Goal: Task Accomplishment & Management: Use online tool/utility

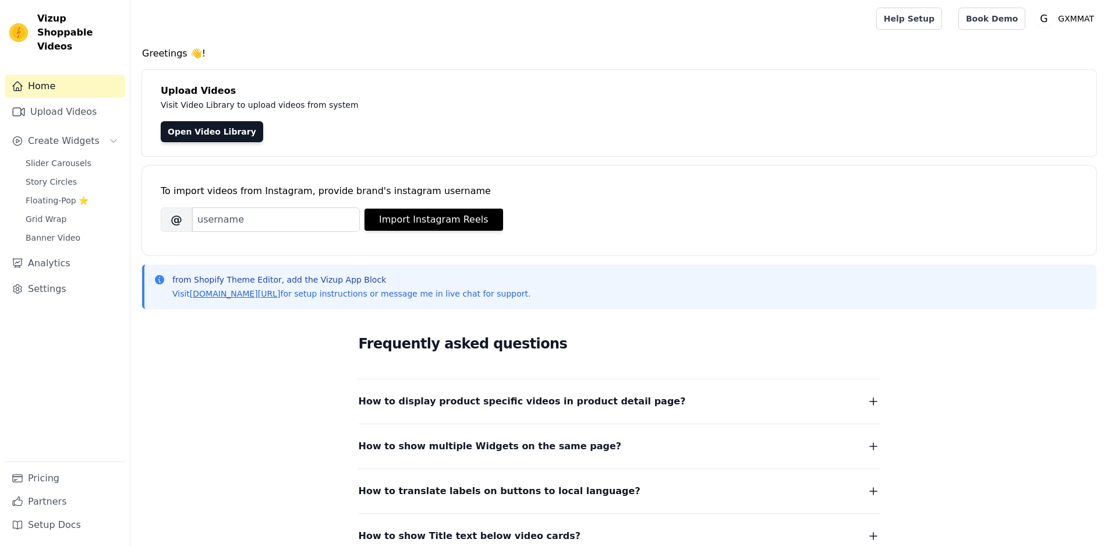
click at [77, 157] on span "Slider Carousels" at bounding box center [59, 163] width 66 height 12
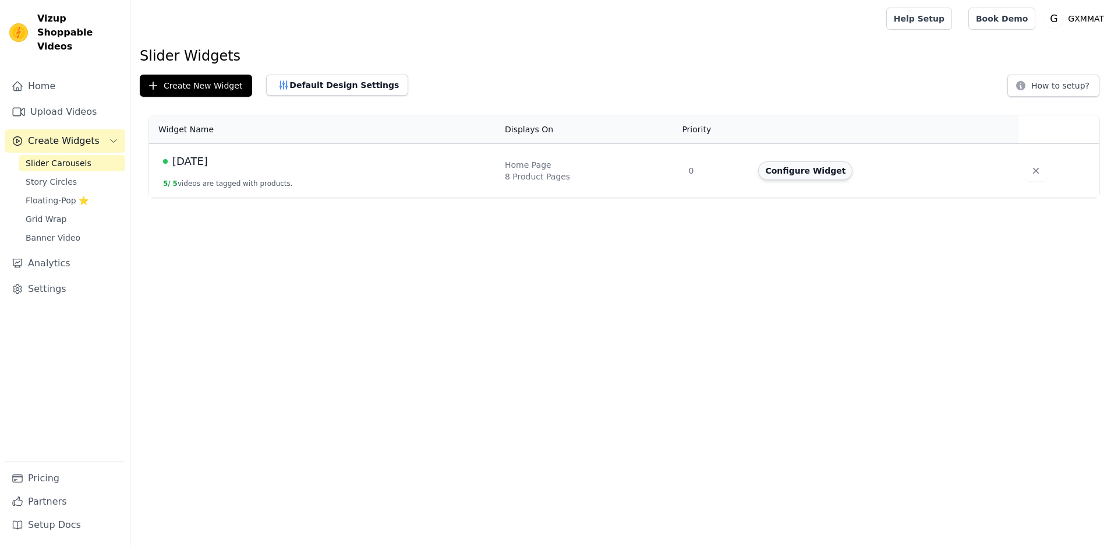
click at [827, 170] on button "Configure Widget" at bounding box center [805, 170] width 94 height 19
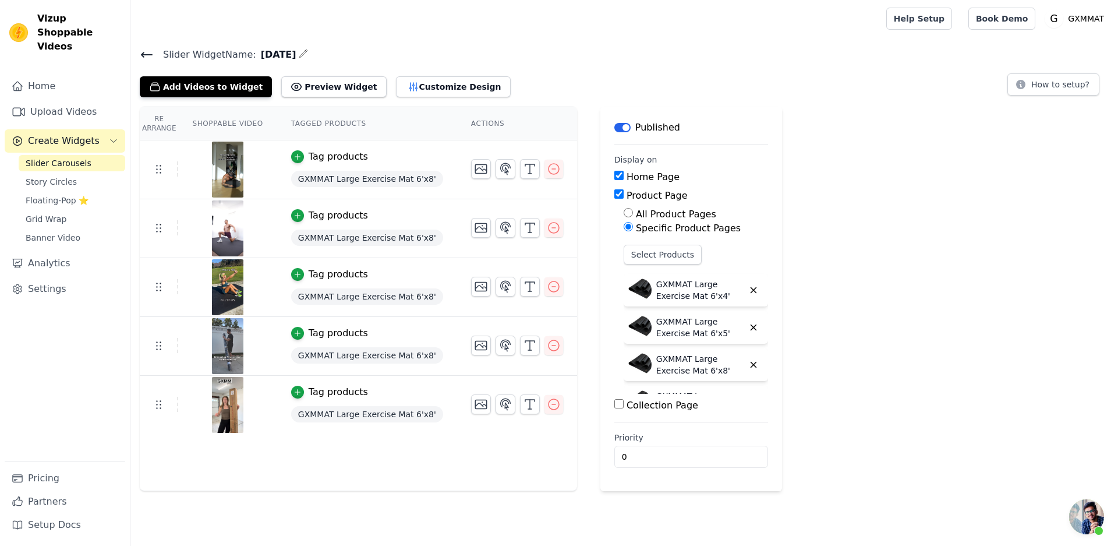
scroll to position [950, 0]
click at [299, 271] on icon "button" at bounding box center [298, 274] width 8 height 8
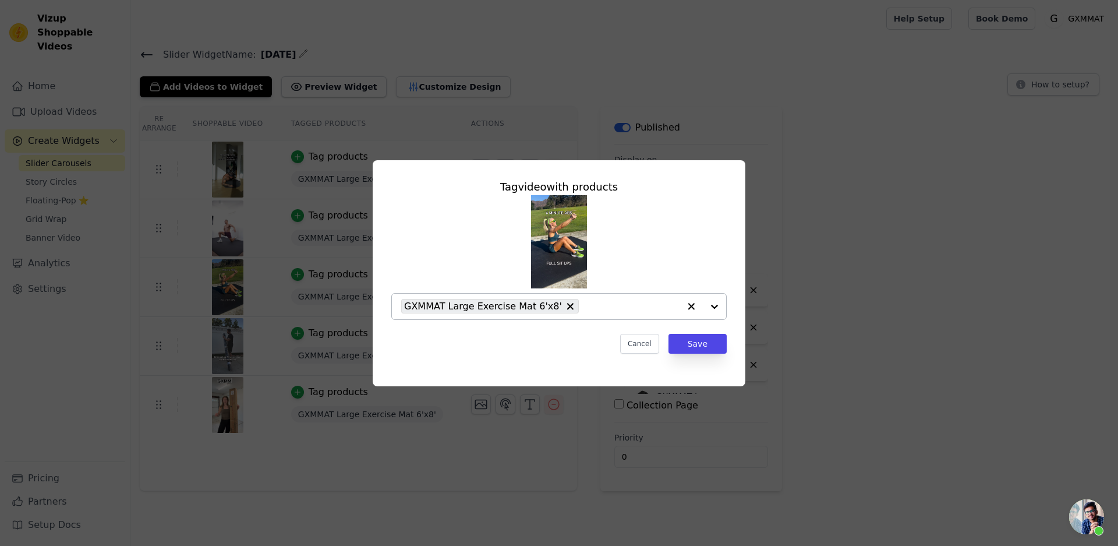
click at [572, 307] on div "GXMMAT Large Exercise Mat 6'x8'" at bounding box center [490, 306] width 178 height 15
click at [709, 303] on div at bounding box center [714, 307] width 23 height 26
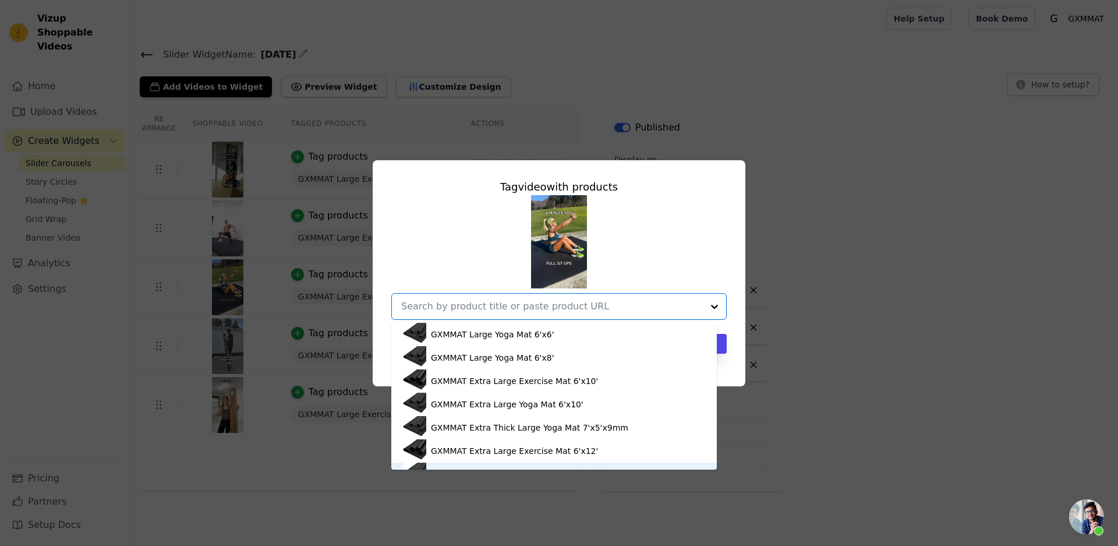
scroll to position [133, 0]
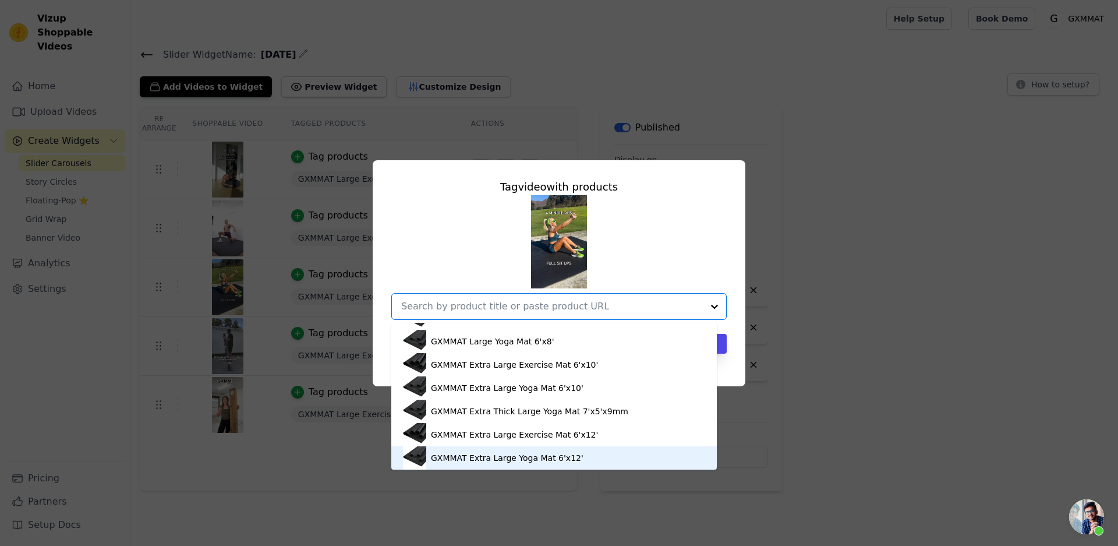
click at [571, 459] on div "GXMMAT Extra Large Yoga Mat 6'x12'" at bounding box center [507, 458] width 153 height 12
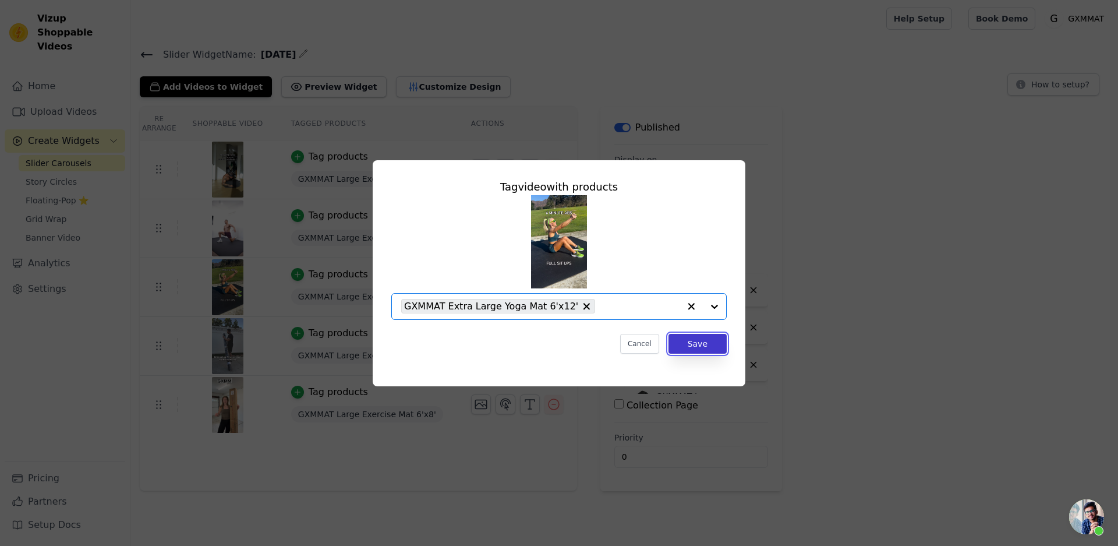
click at [692, 341] on button "Save" at bounding box center [698, 344] width 58 height 20
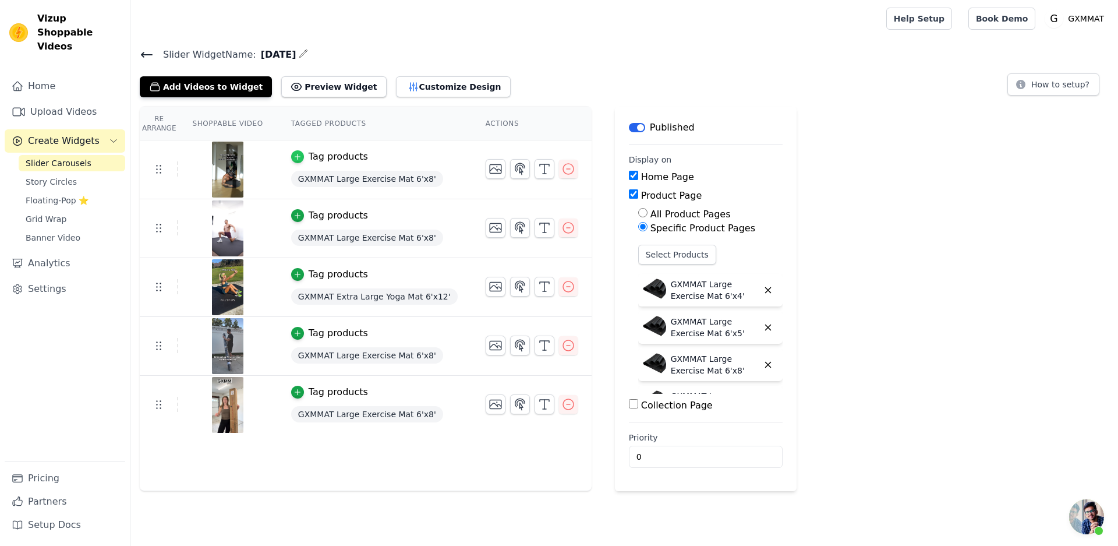
click at [299, 157] on div "button" at bounding box center [297, 156] width 13 height 13
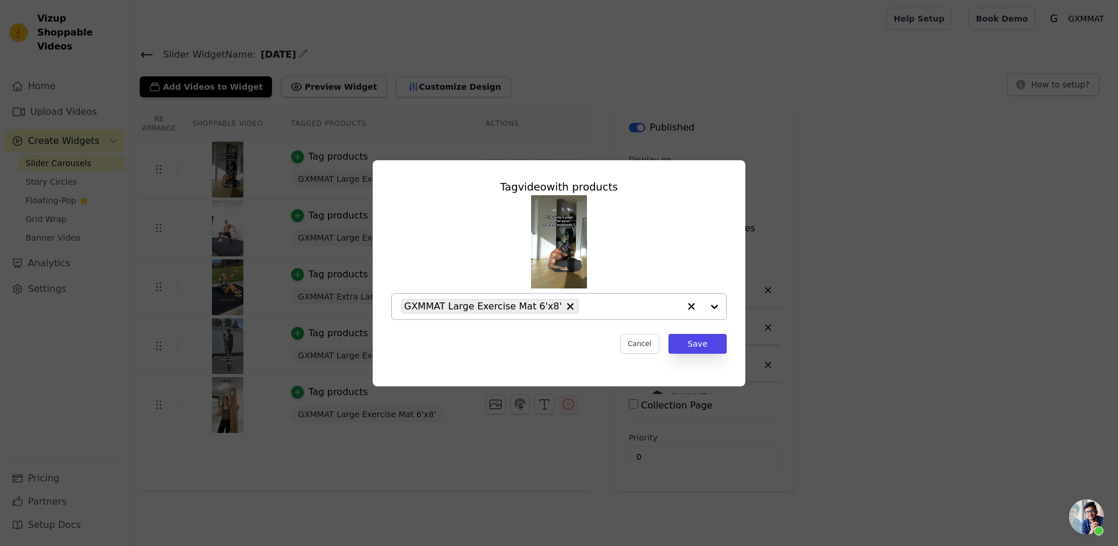
click at [712, 305] on div at bounding box center [703, 307] width 47 height 26
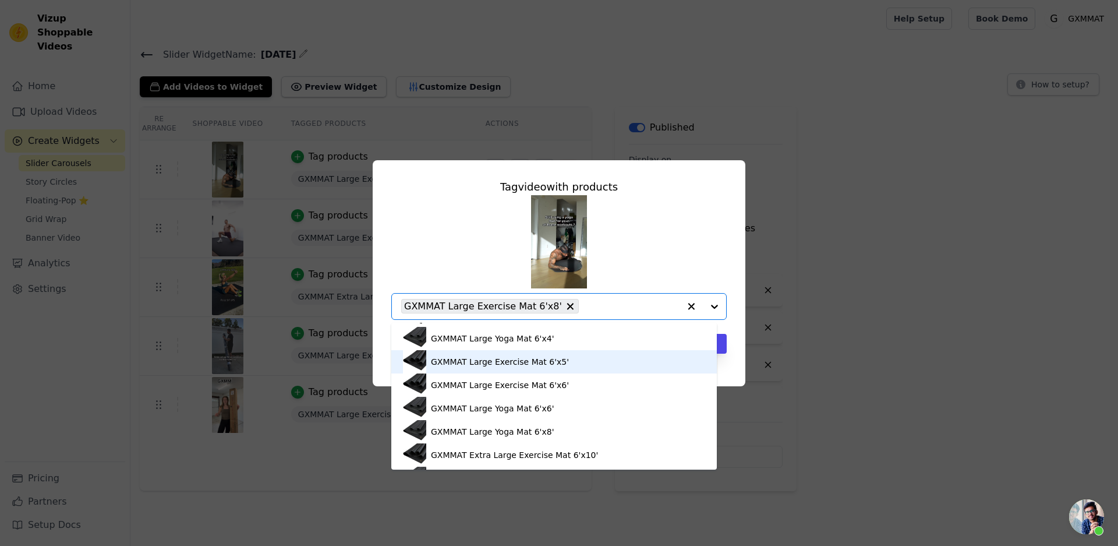
scroll to position [116, 0]
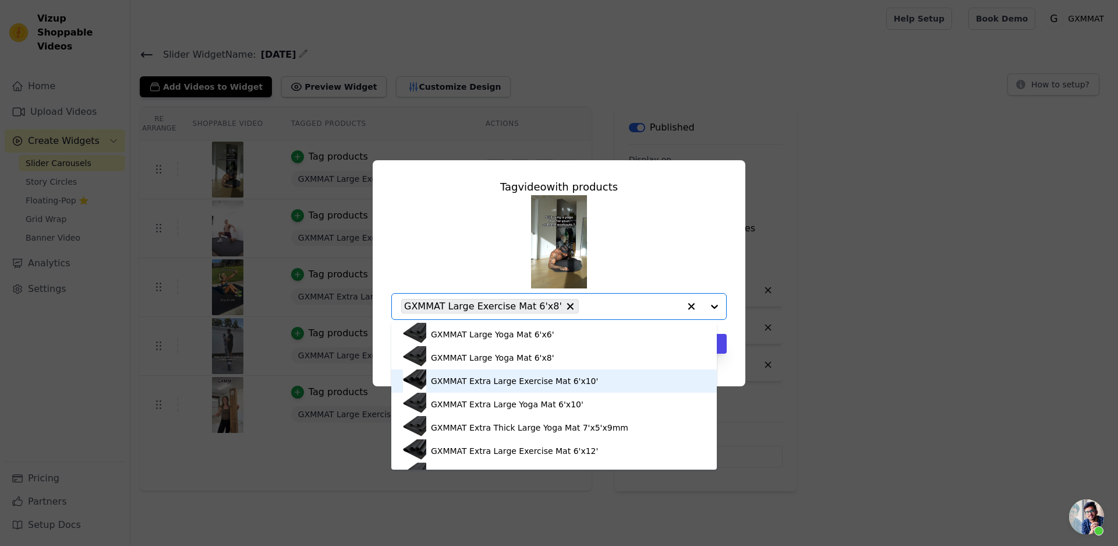
click at [574, 387] on div "GXMMAT Extra Large Exercise Mat 6'x10'" at bounding box center [554, 380] width 302 height 23
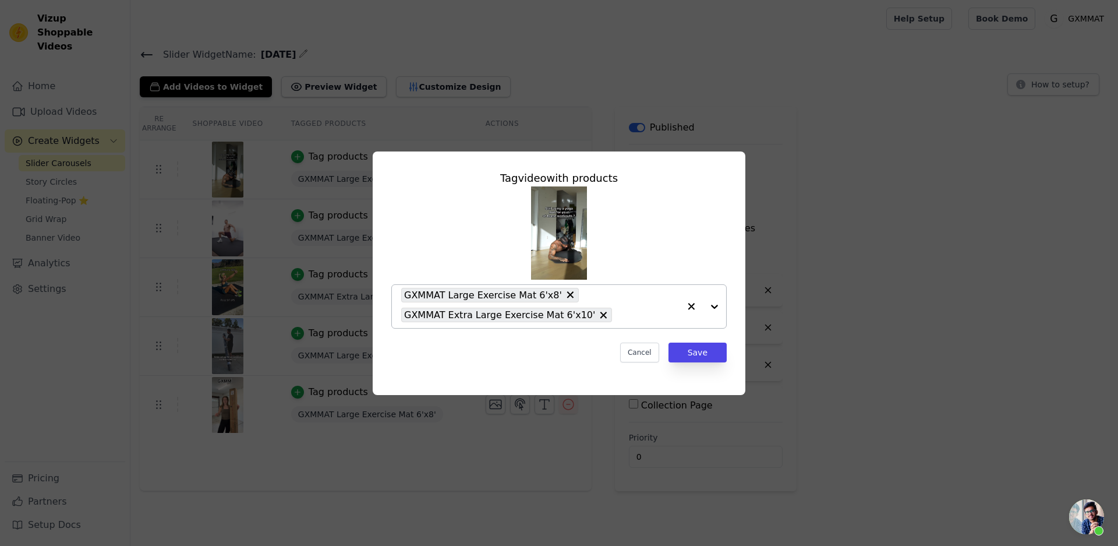
click at [567, 295] on icon at bounding box center [570, 294] width 7 height 7
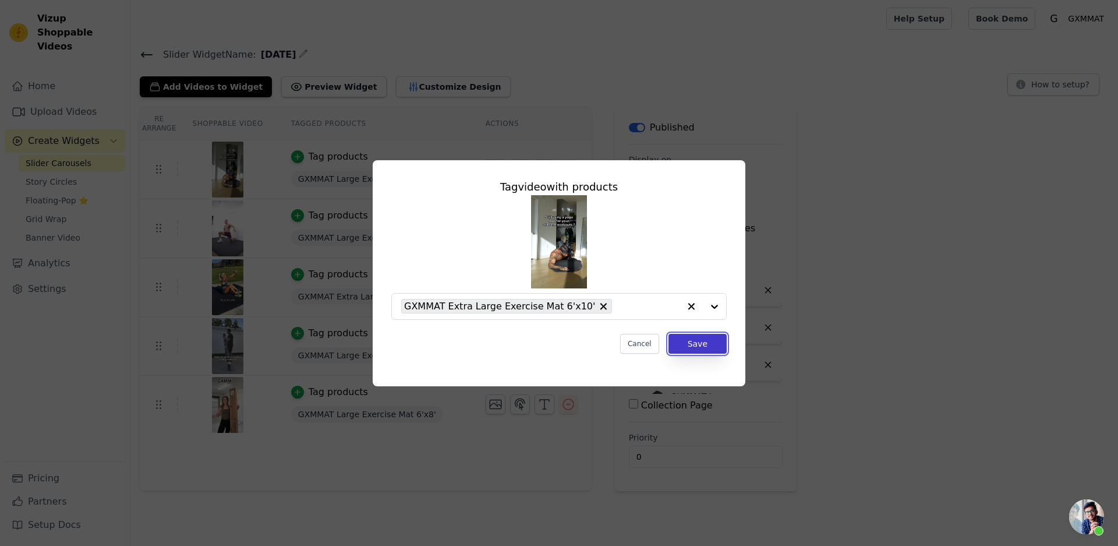
click at [690, 338] on button "Save" at bounding box center [698, 344] width 58 height 20
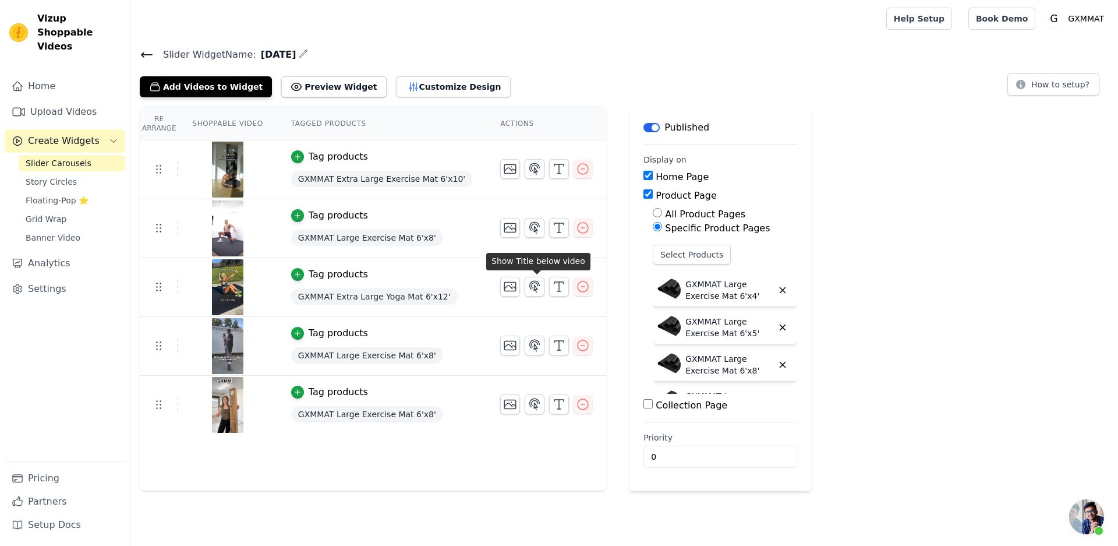
click at [144, 54] on icon at bounding box center [147, 54] width 10 height 5
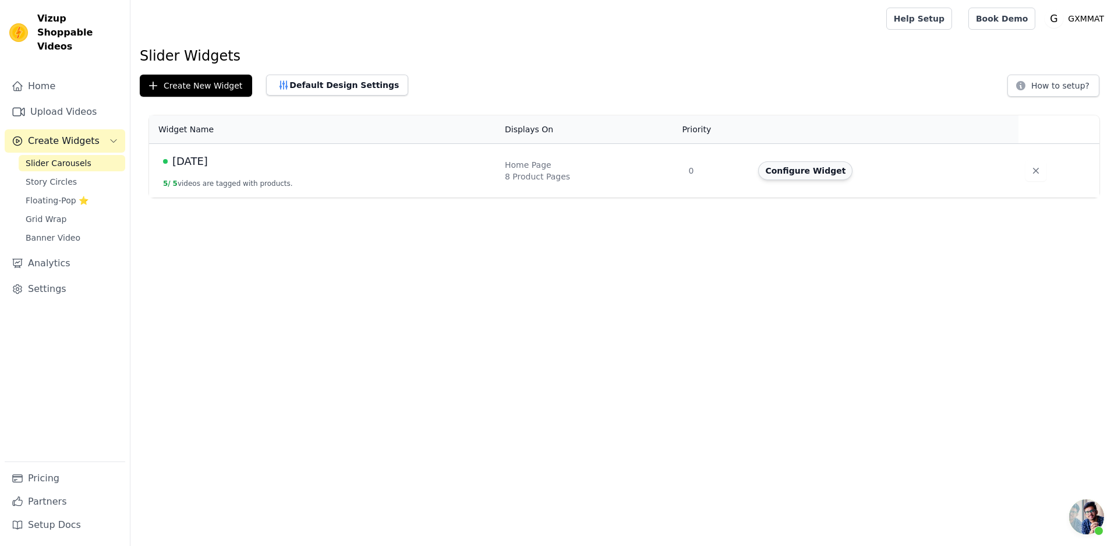
click at [804, 167] on button "Configure Widget" at bounding box center [805, 170] width 94 height 19
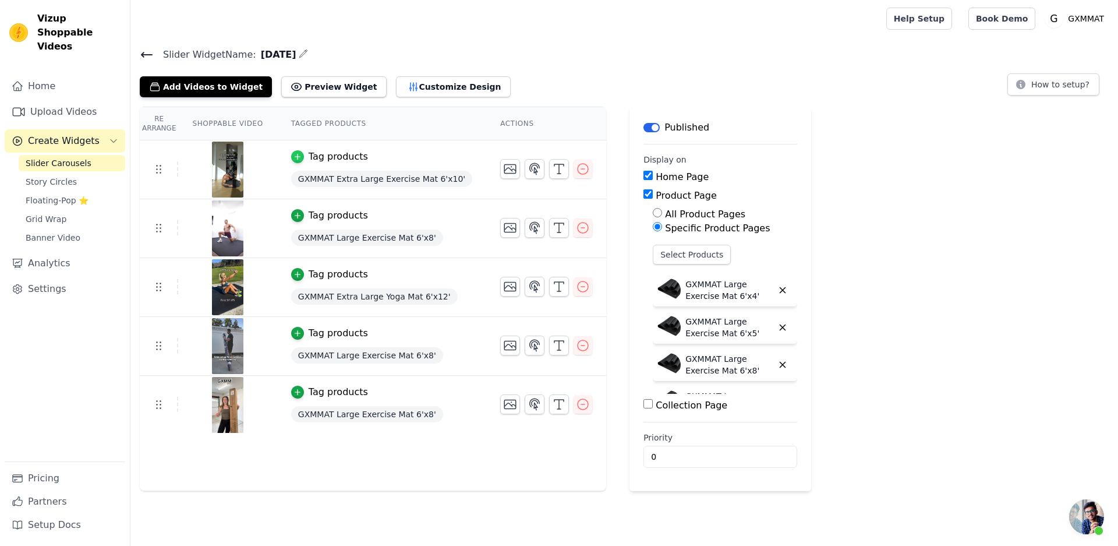
click at [294, 157] on icon "button" at bounding box center [298, 157] width 8 height 8
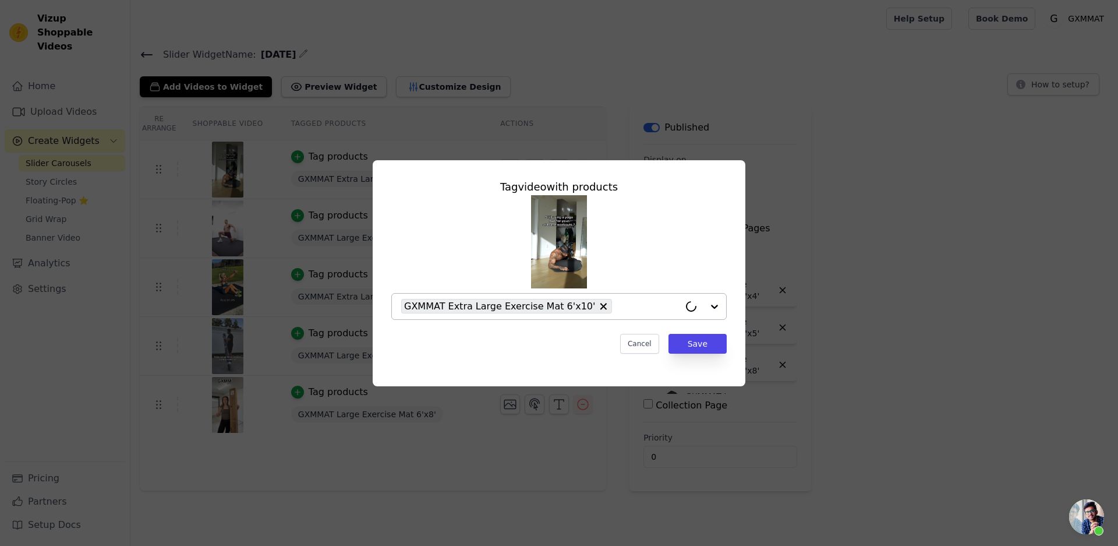
click at [717, 304] on div at bounding box center [703, 307] width 47 height 26
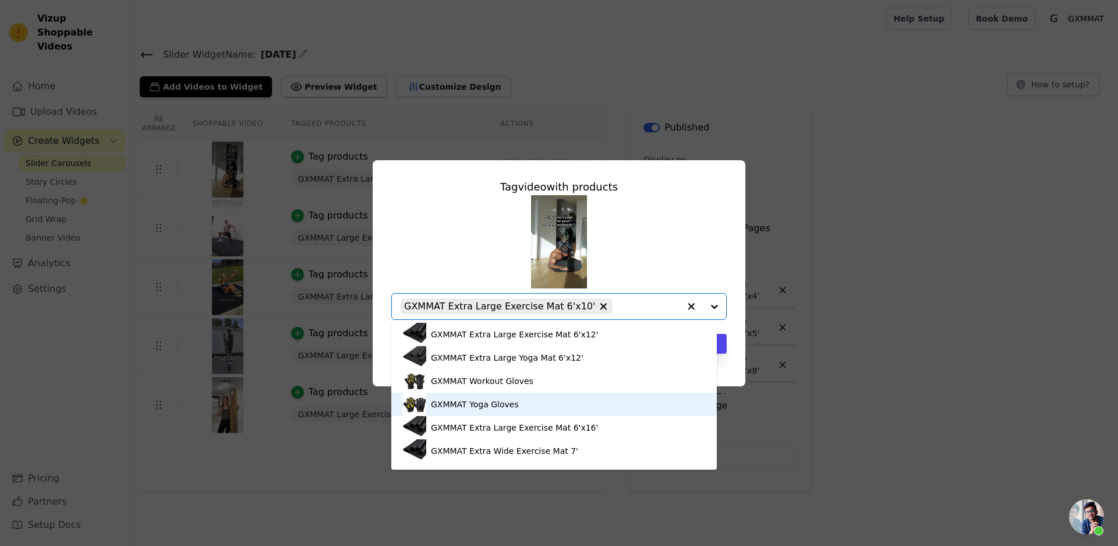
scroll to position [291, 0]
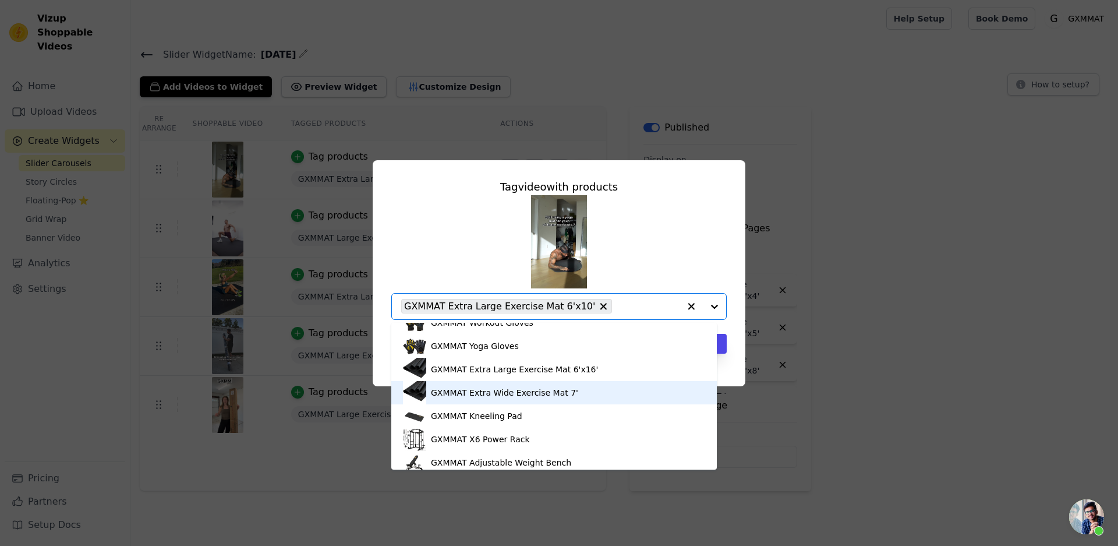
click at [550, 394] on div "GXMMAT Extra Wide Exercise Mat 7'" at bounding box center [504, 393] width 147 height 12
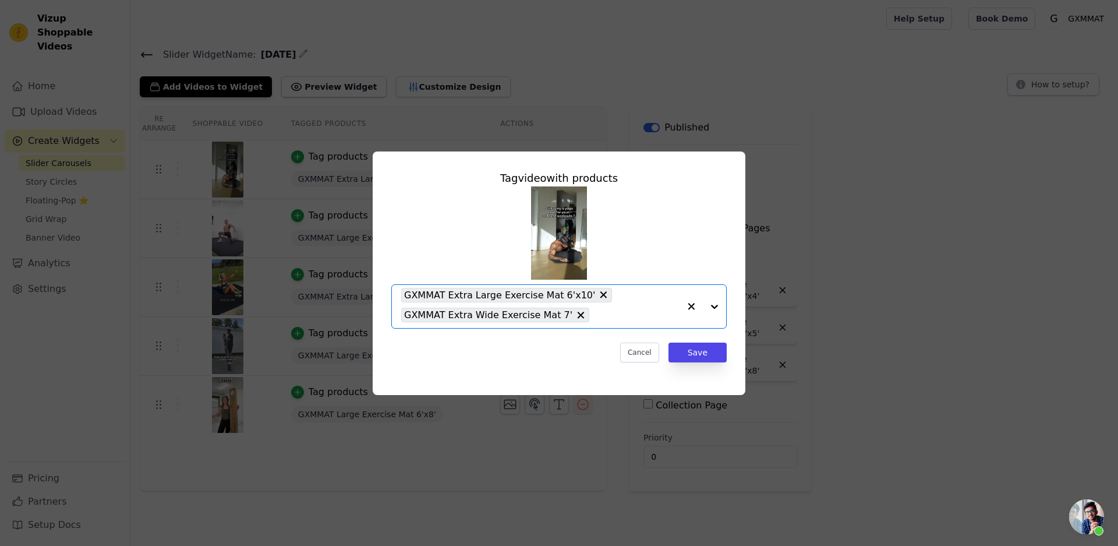
click at [597, 298] on icon at bounding box center [603, 295] width 12 height 12
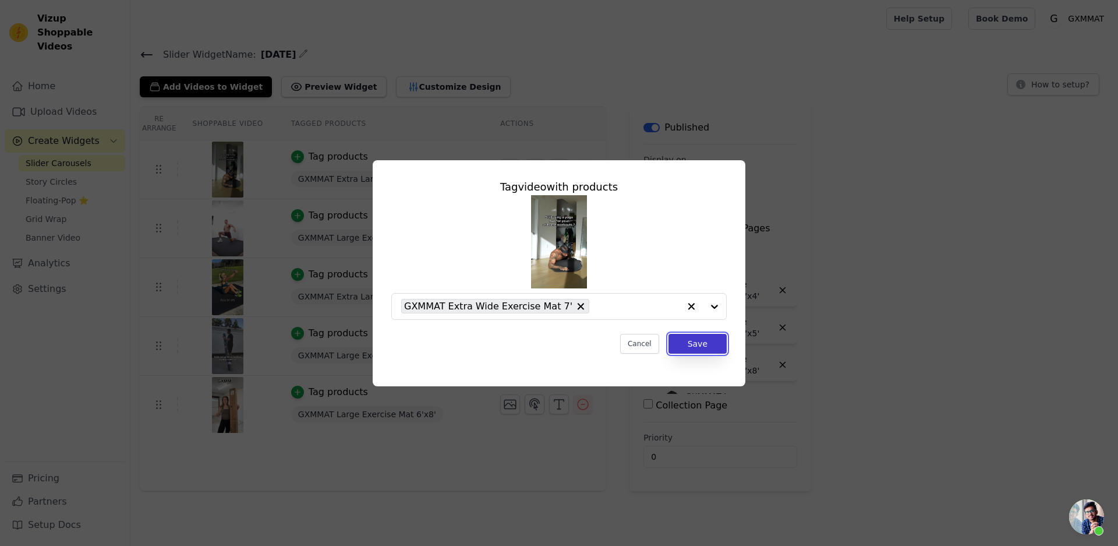
click at [683, 341] on button "Save" at bounding box center [698, 344] width 58 height 20
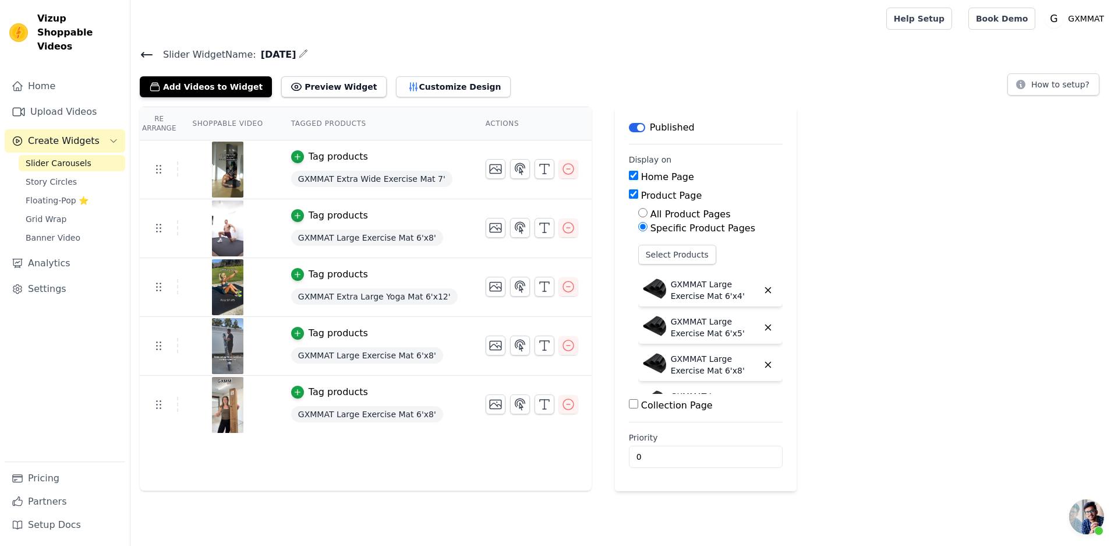
click at [291, 397] on button "Tag products" at bounding box center [329, 392] width 77 height 14
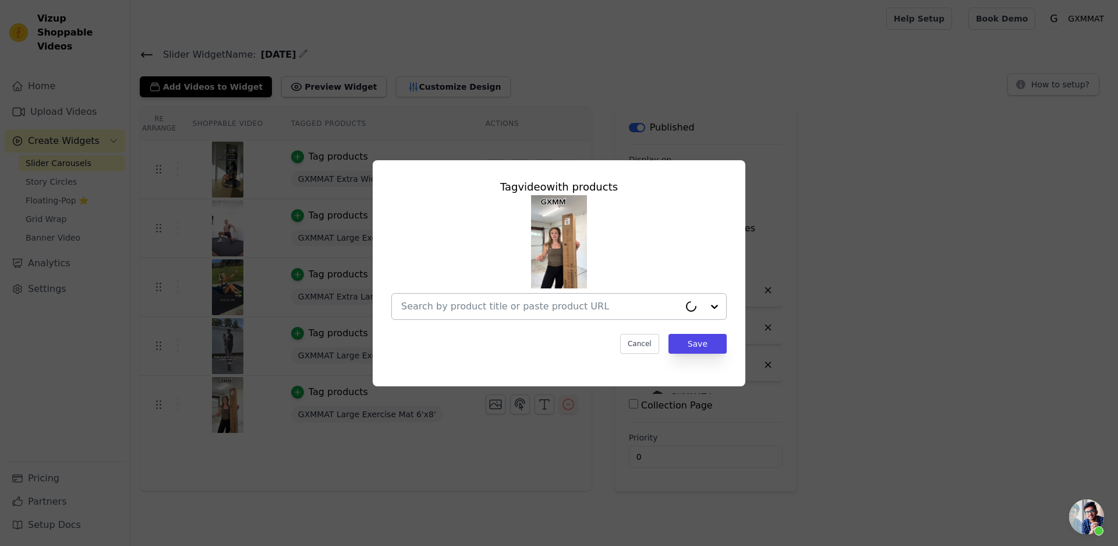
click at [696, 307] on icon at bounding box center [691, 306] width 16 height 16
click at [720, 307] on div at bounding box center [714, 307] width 23 height 26
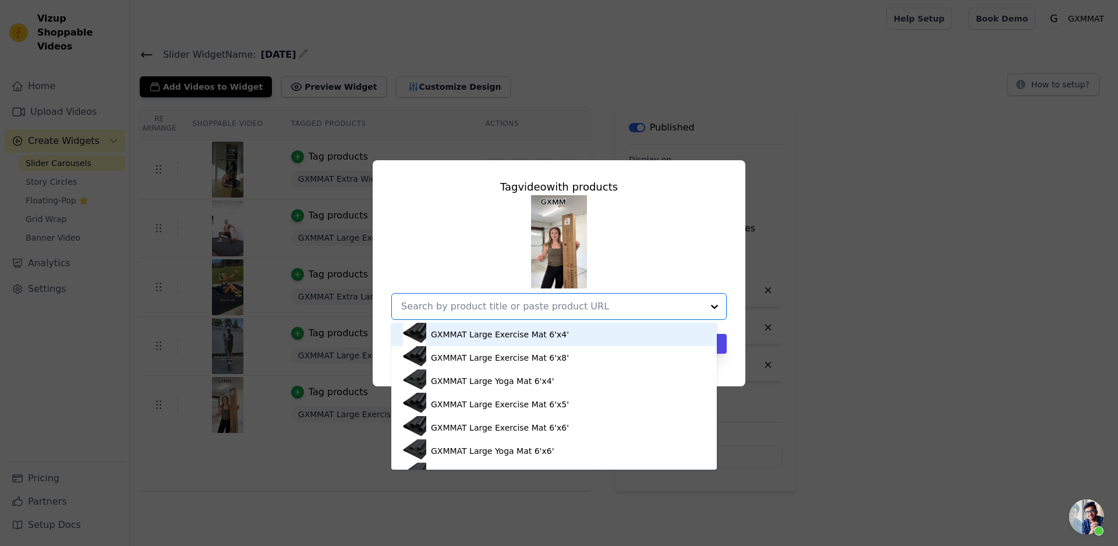
click at [716, 306] on div at bounding box center [714, 307] width 23 height 26
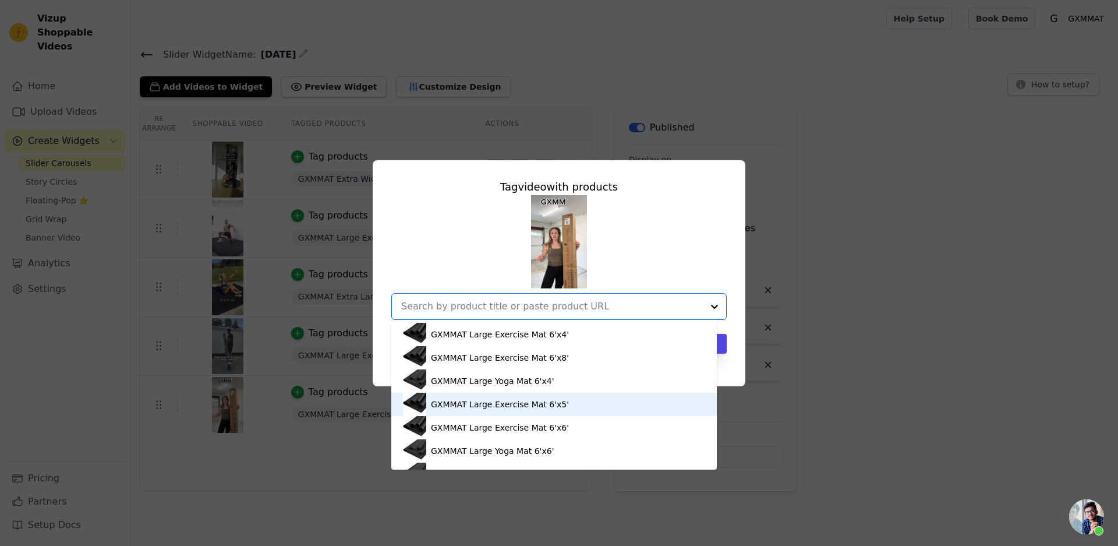
scroll to position [116, 0]
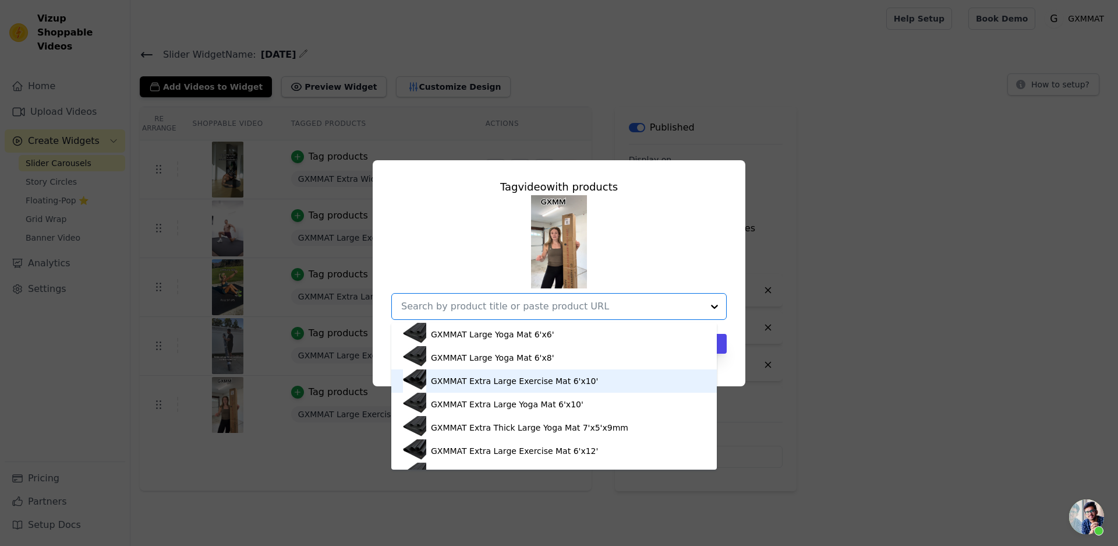
click at [586, 383] on div "GXMMAT Extra Large Exercise Mat 6'x10'" at bounding box center [514, 381] width 167 height 12
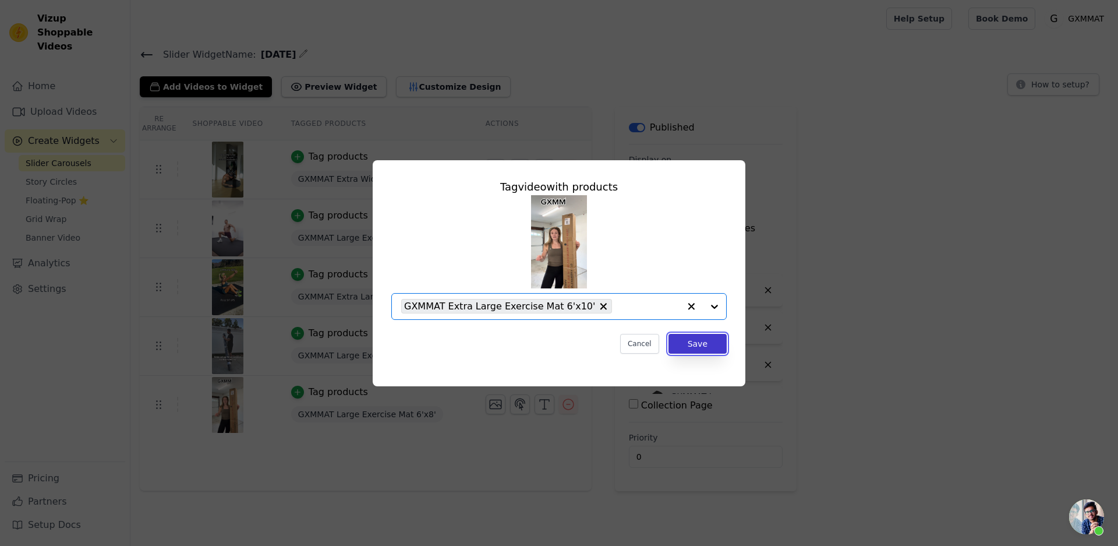
click at [686, 345] on button "Save" at bounding box center [698, 344] width 58 height 20
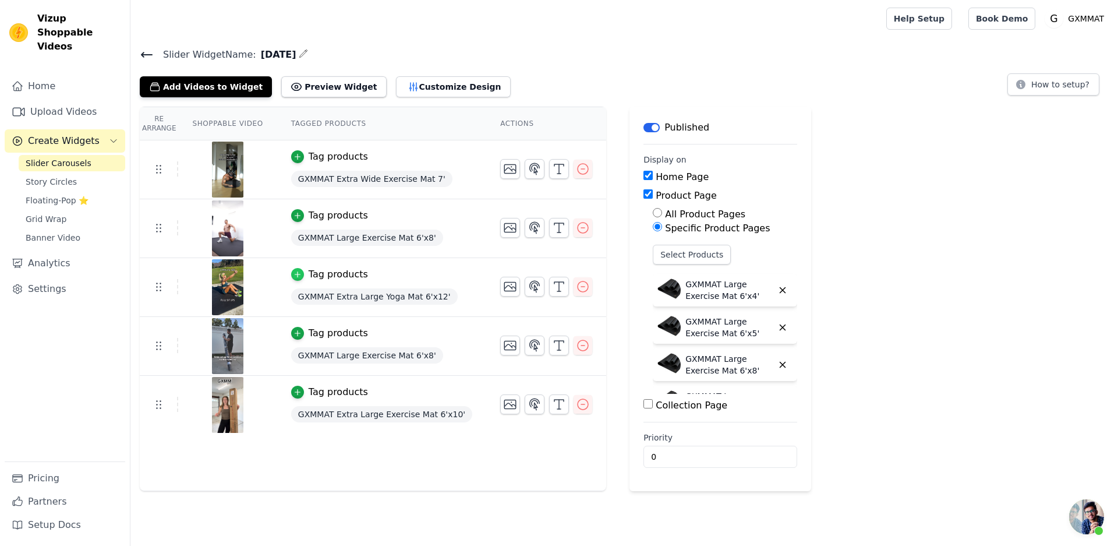
click at [296, 274] on icon "button" at bounding box center [298, 274] width 8 height 8
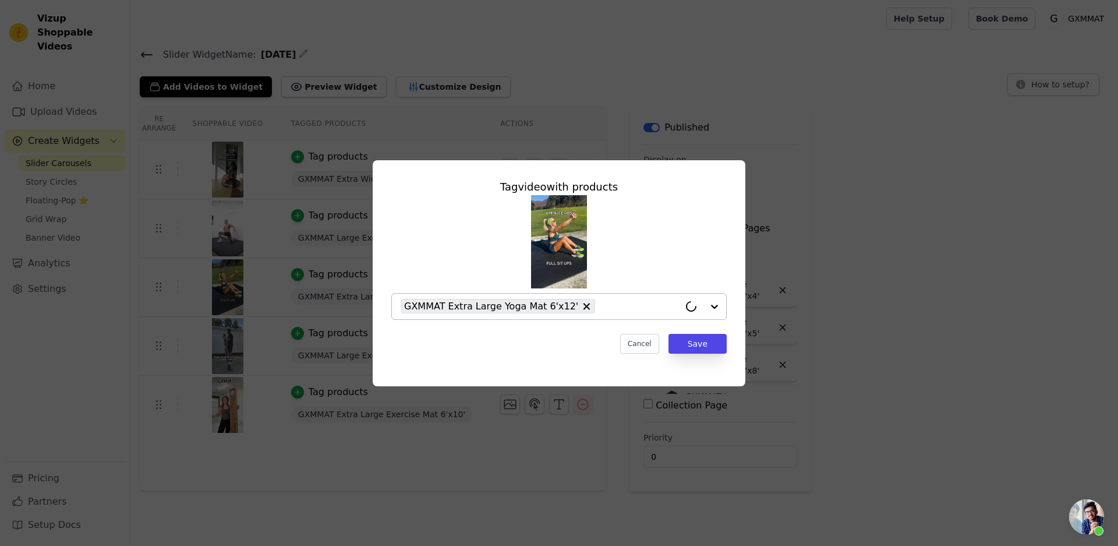
click at [714, 309] on div at bounding box center [703, 307] width 47 height 26
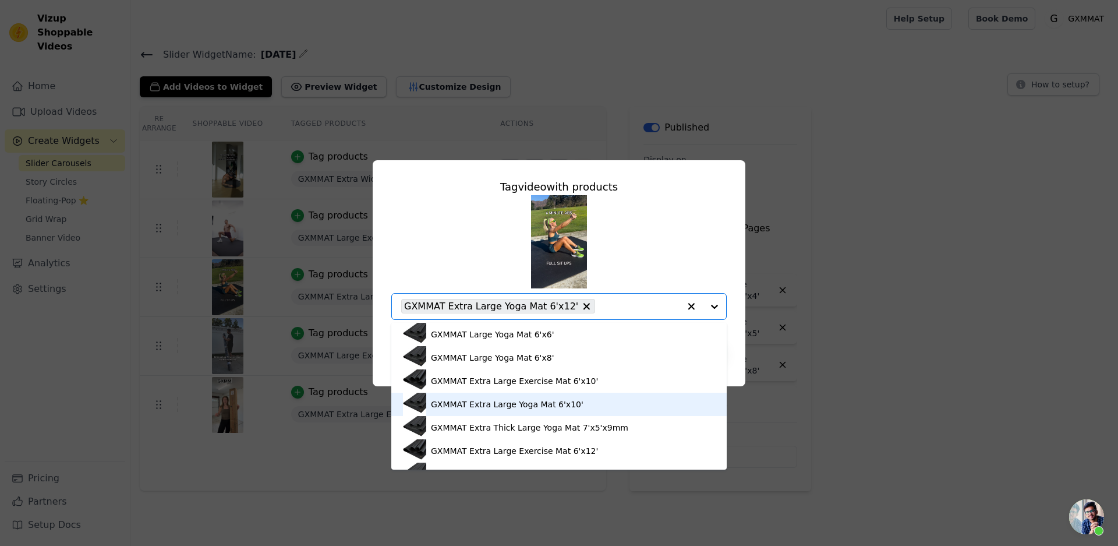
scroll to position [175, 0]
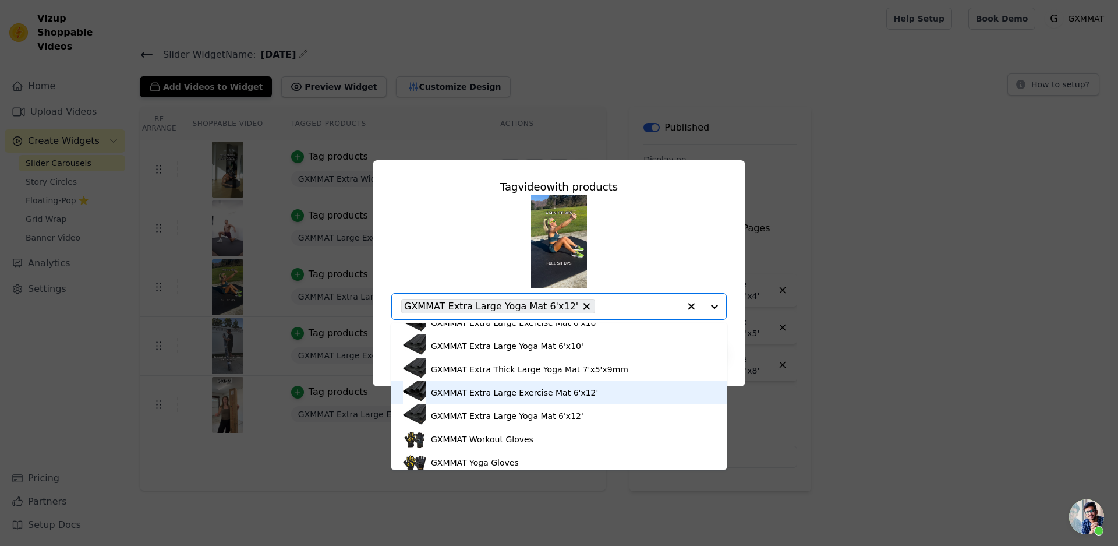
click at [560, 393] on div "GXMMAT Extra Large Exercise Mat 6'x12'" at bounding box center [514, 393] width 167 height 12
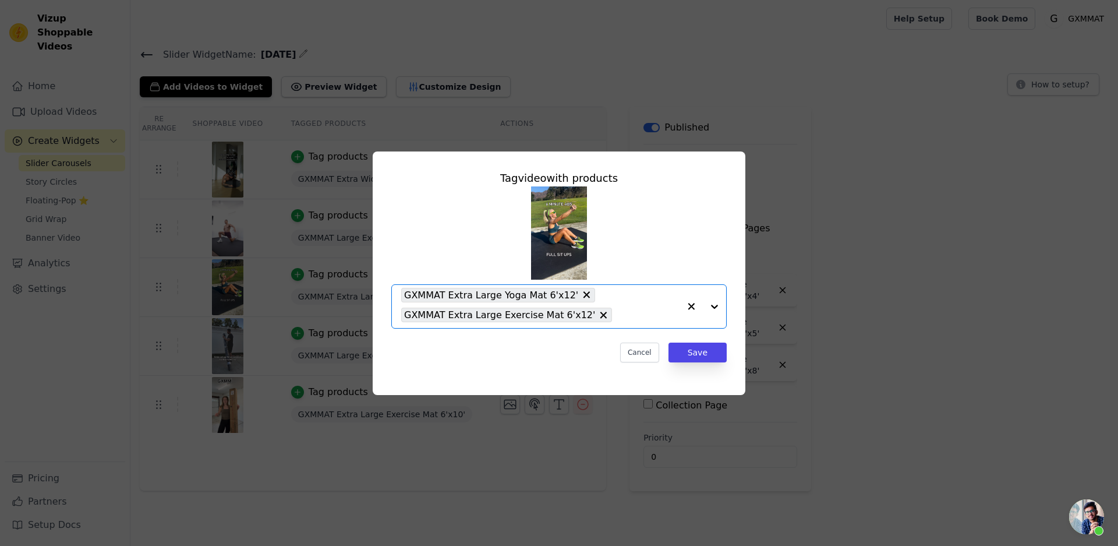
click at [581, 297] on icon at bounding box center [587, 295] width 12 height 12
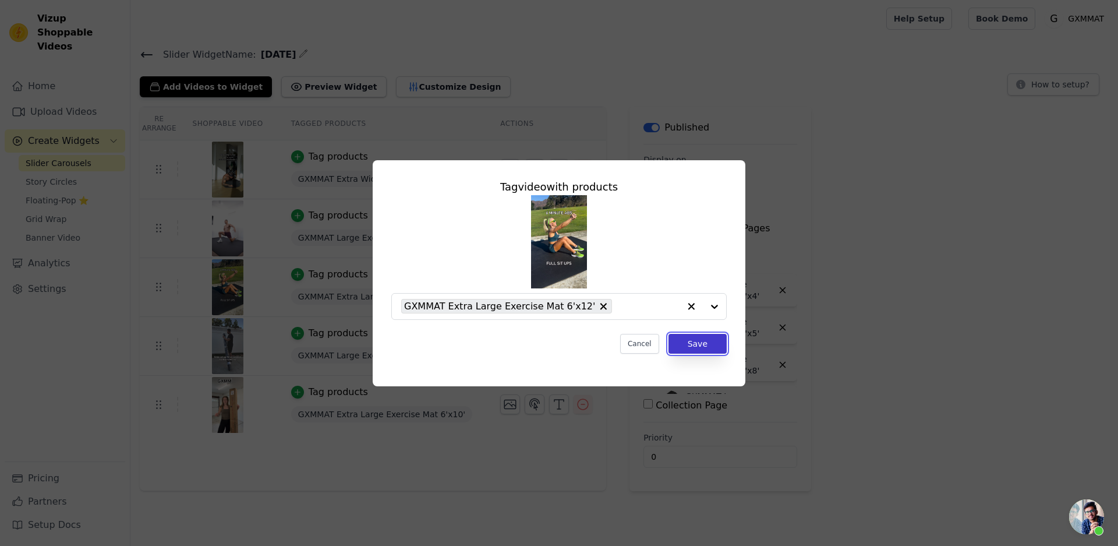
click at [691, 341] on button "Save" at bounding box center [698, 344] width 58 height 20
